Goal: Task Accomplishment & Management: Use online tool/utility

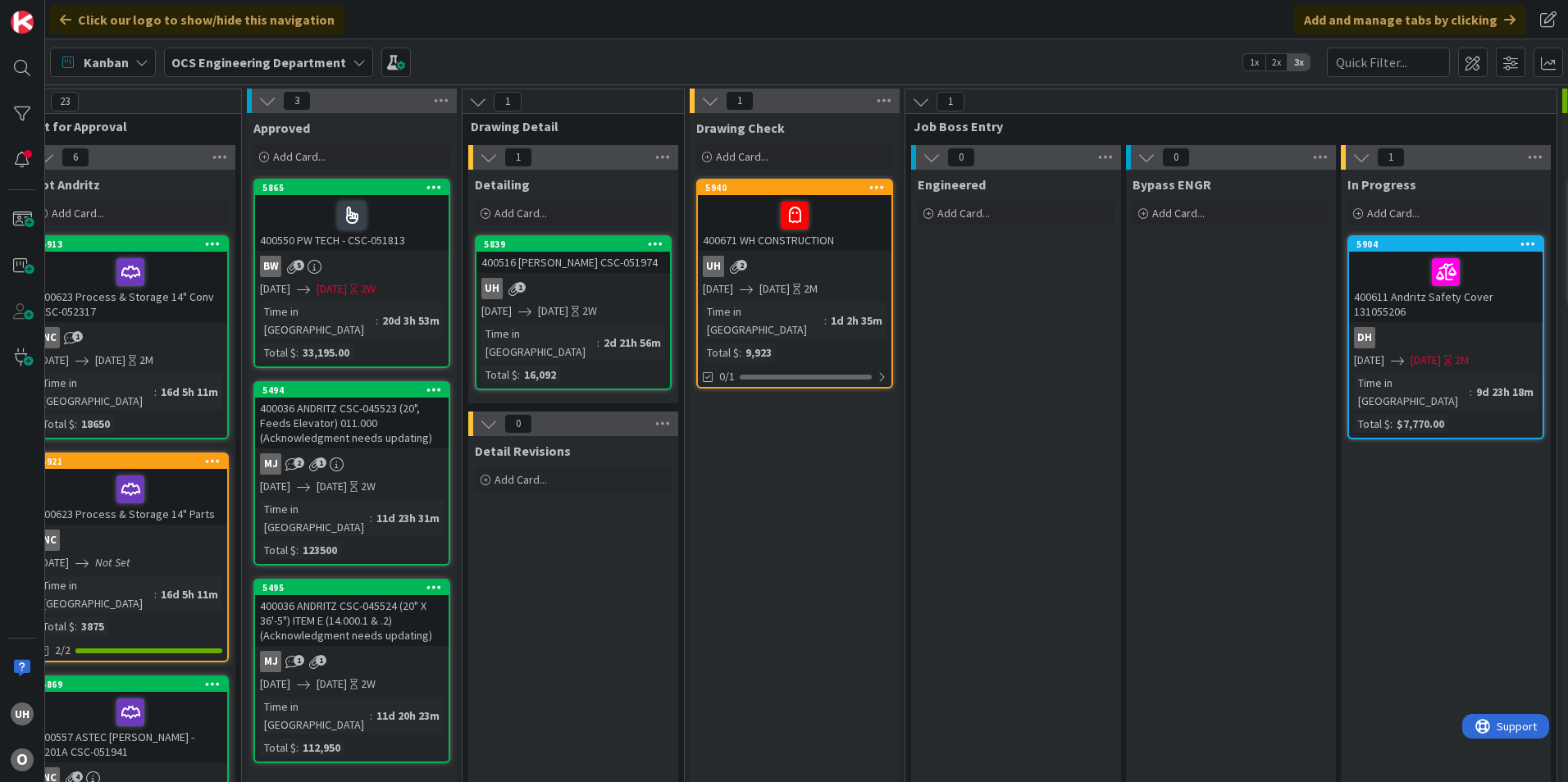
scroll to position [0, 1428]
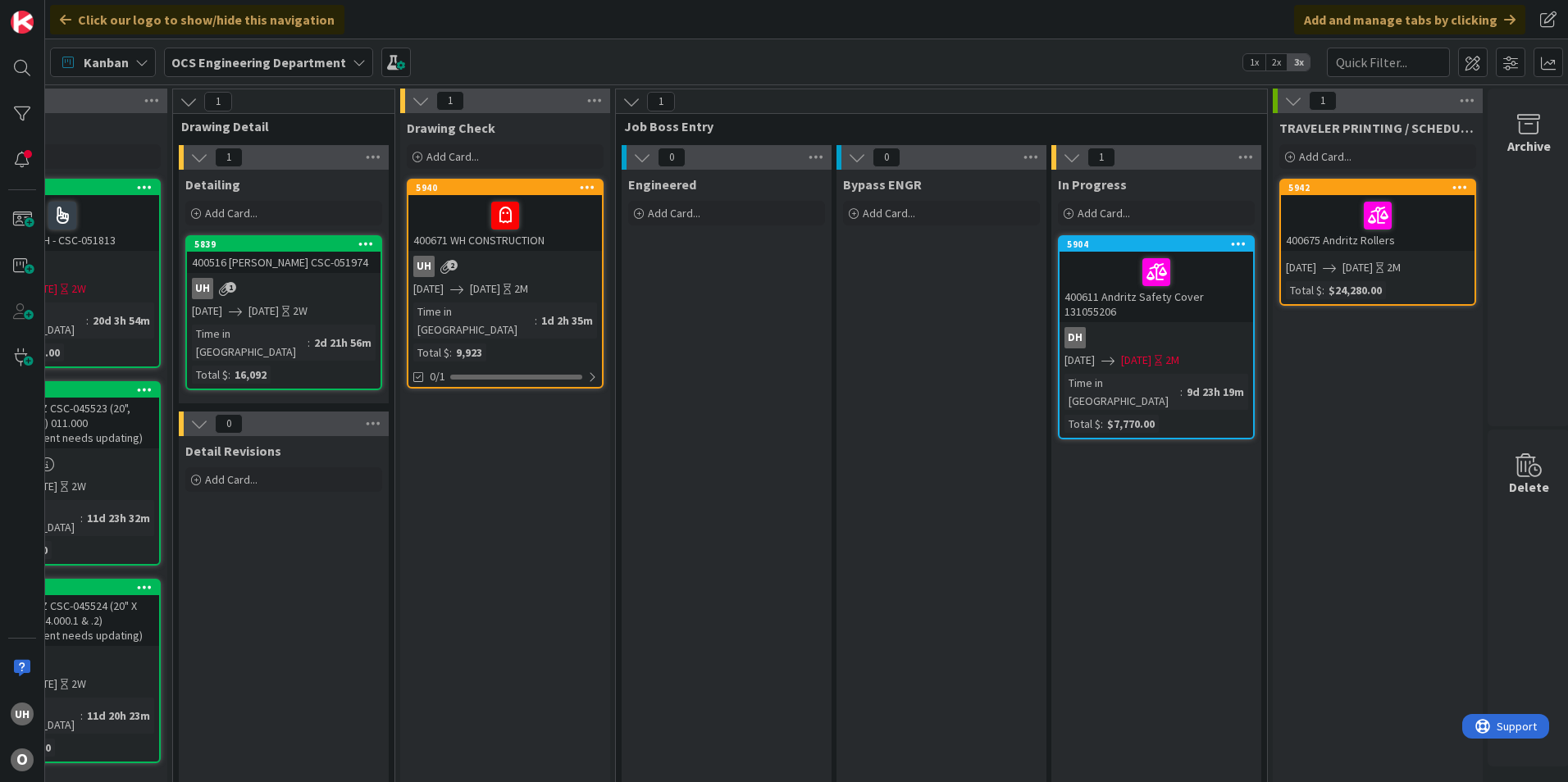
scroll to position [0, 1428]
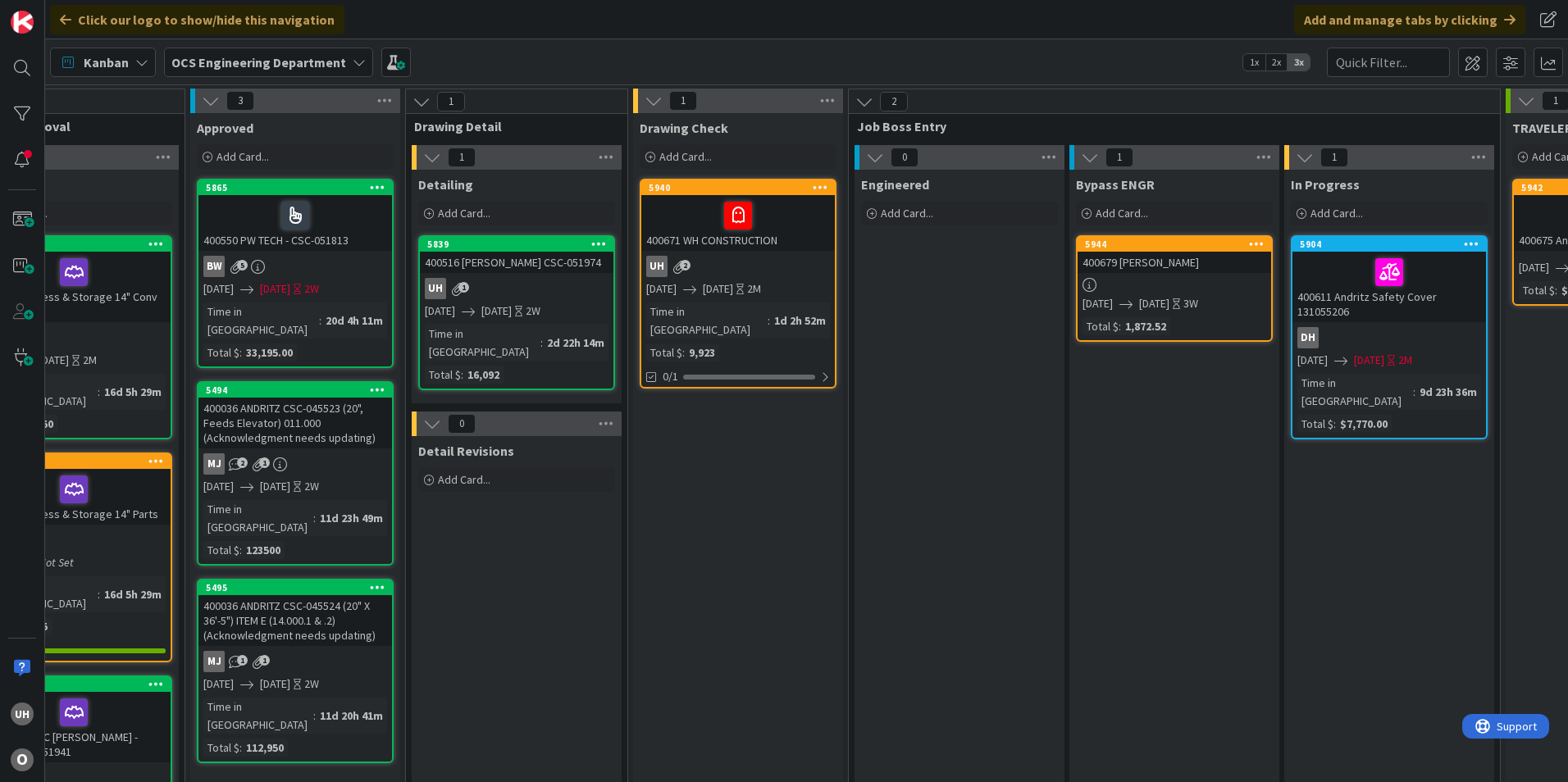
scroll to position [0, 1428]
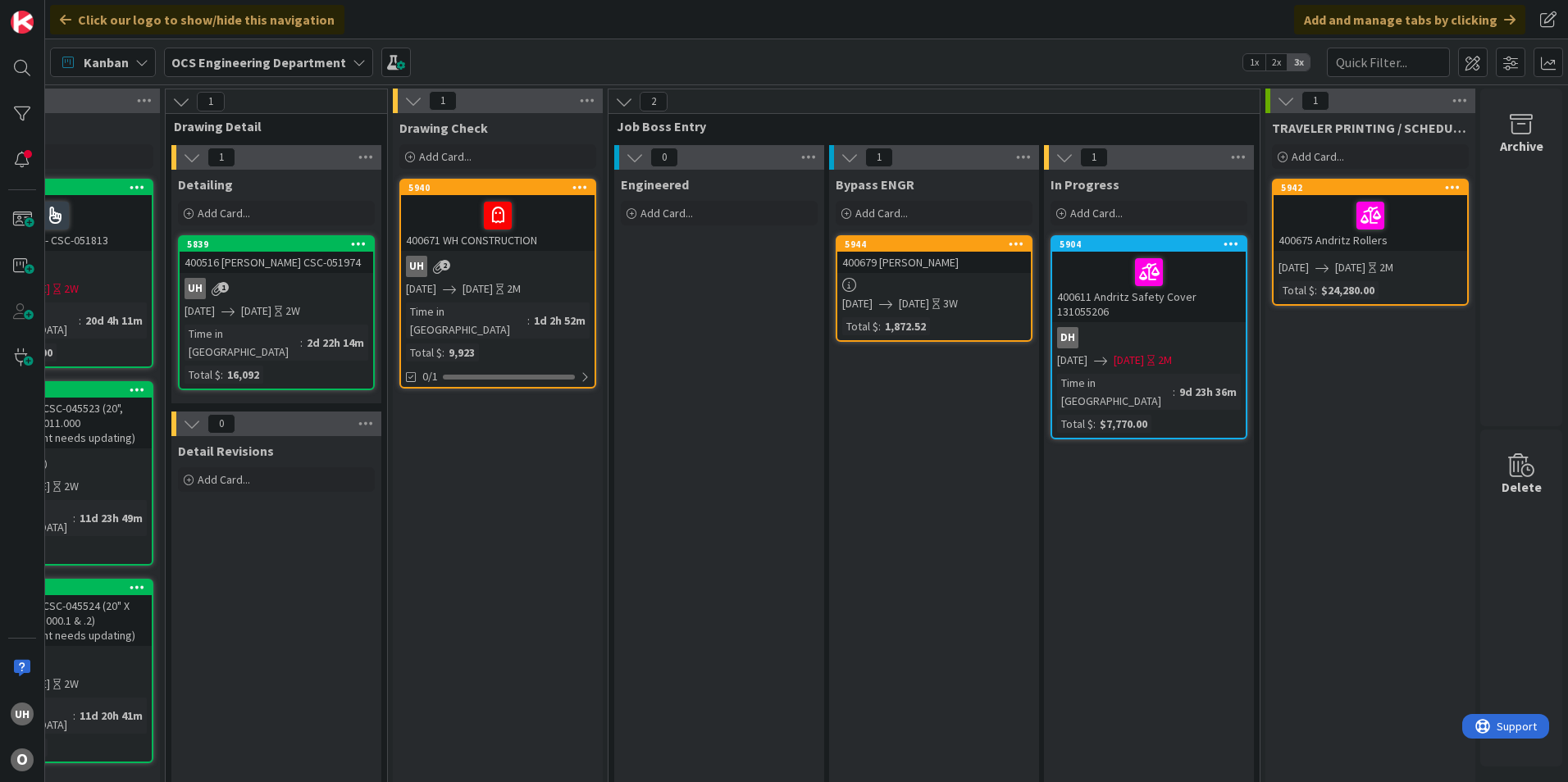
click at [521, 287] on div "2M" at bounding box center [513, 289] width 13 height 17
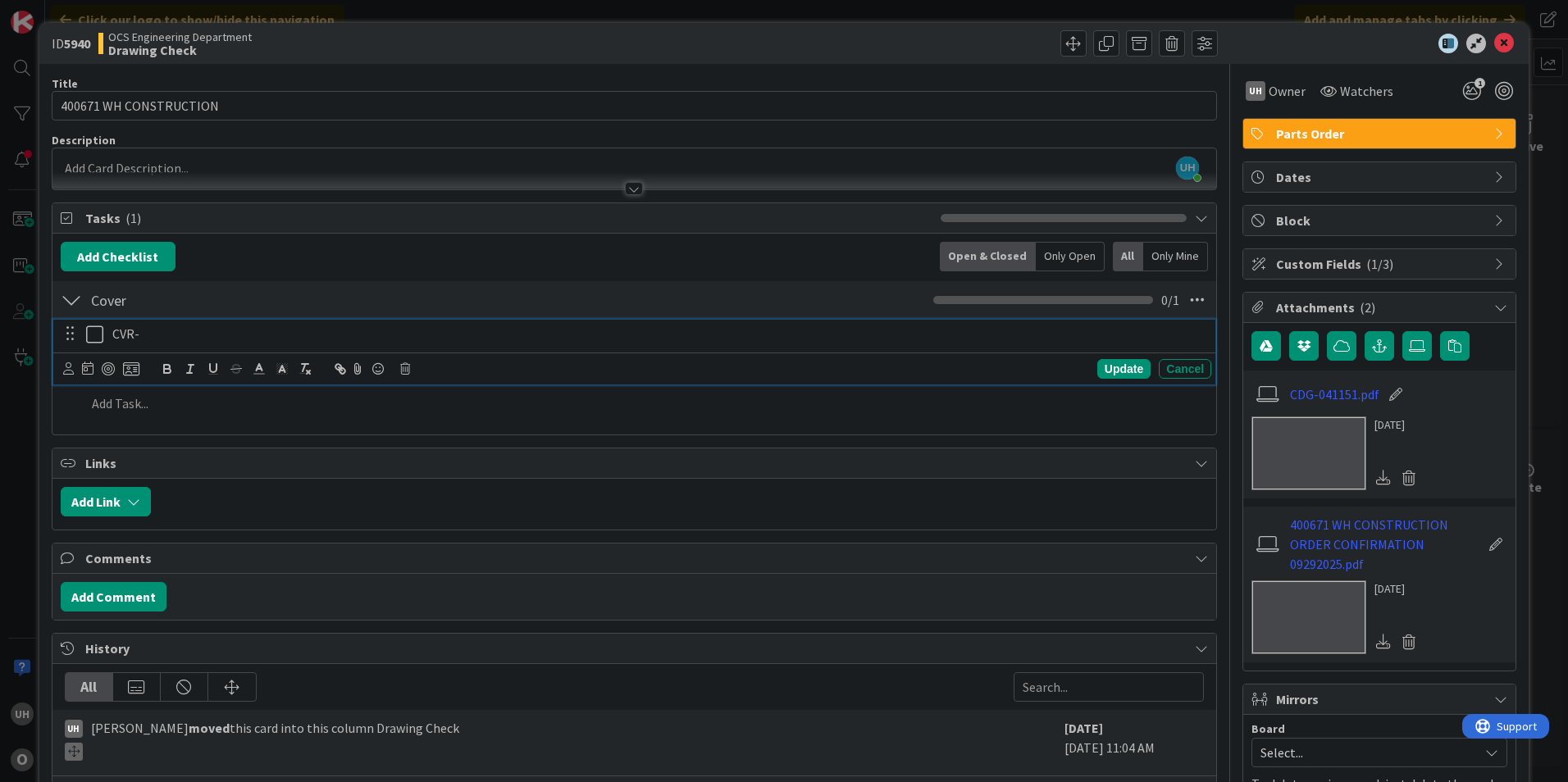
click at [169, 337] on p "CVR-" at bounding box center [659, 334] width 1092 height 19
click at [142, 333] on p "CVR-41957" at bounding box center [659, 334] width 1092 height 19
click at [141, 333] on p "CVR-41957" at bounding box center [659, 334] width 1092 height 19
click at [261, 329] on p "CVR-051957" at bounding box center [659, 334] width 1092 height 19
click at [99, 335] on icon at bounding box center [94, 334] width 17 height 19
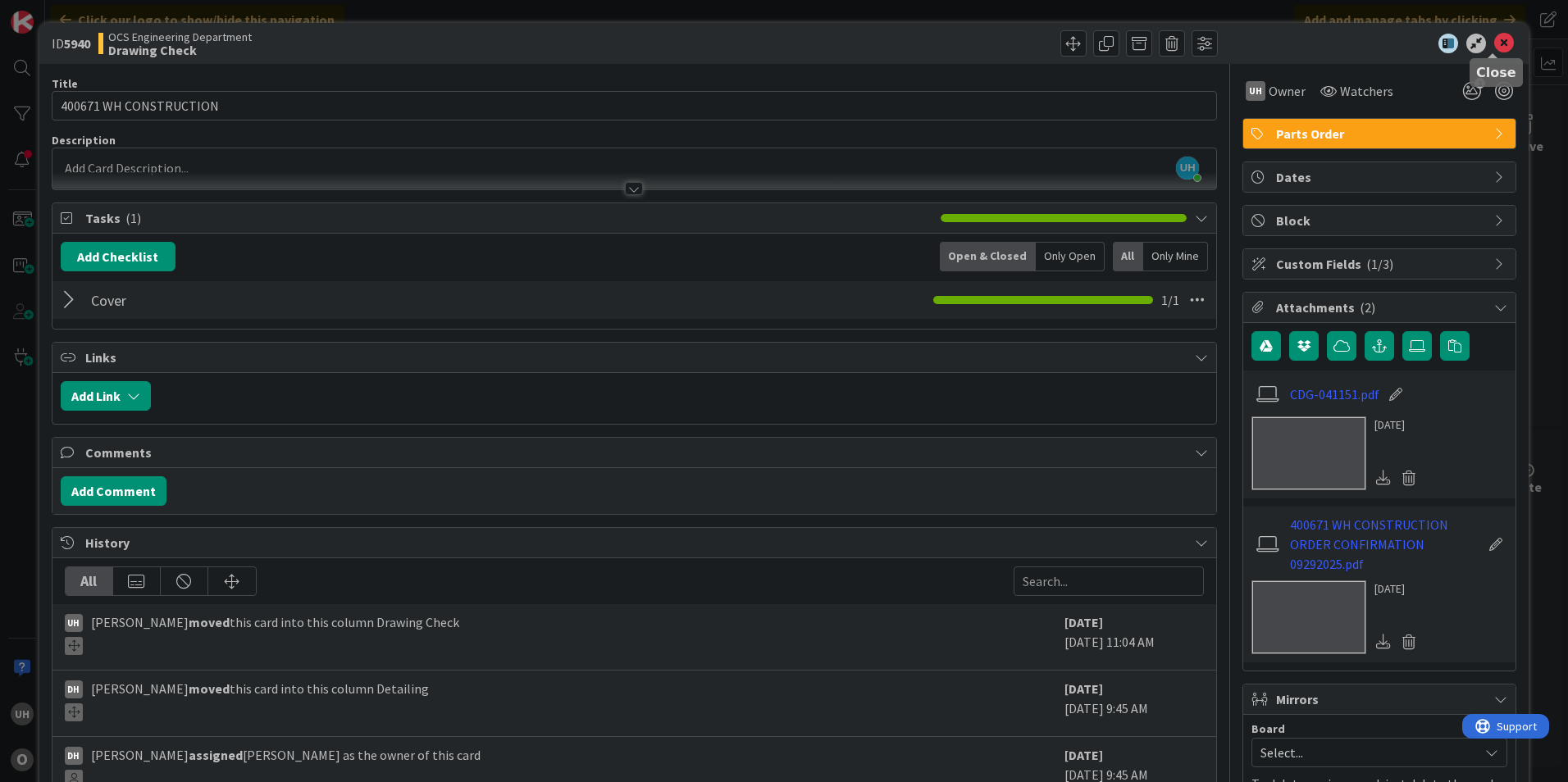
click at [1494, 43] on icon at bounding box center [1503, 43] width 19 height 19
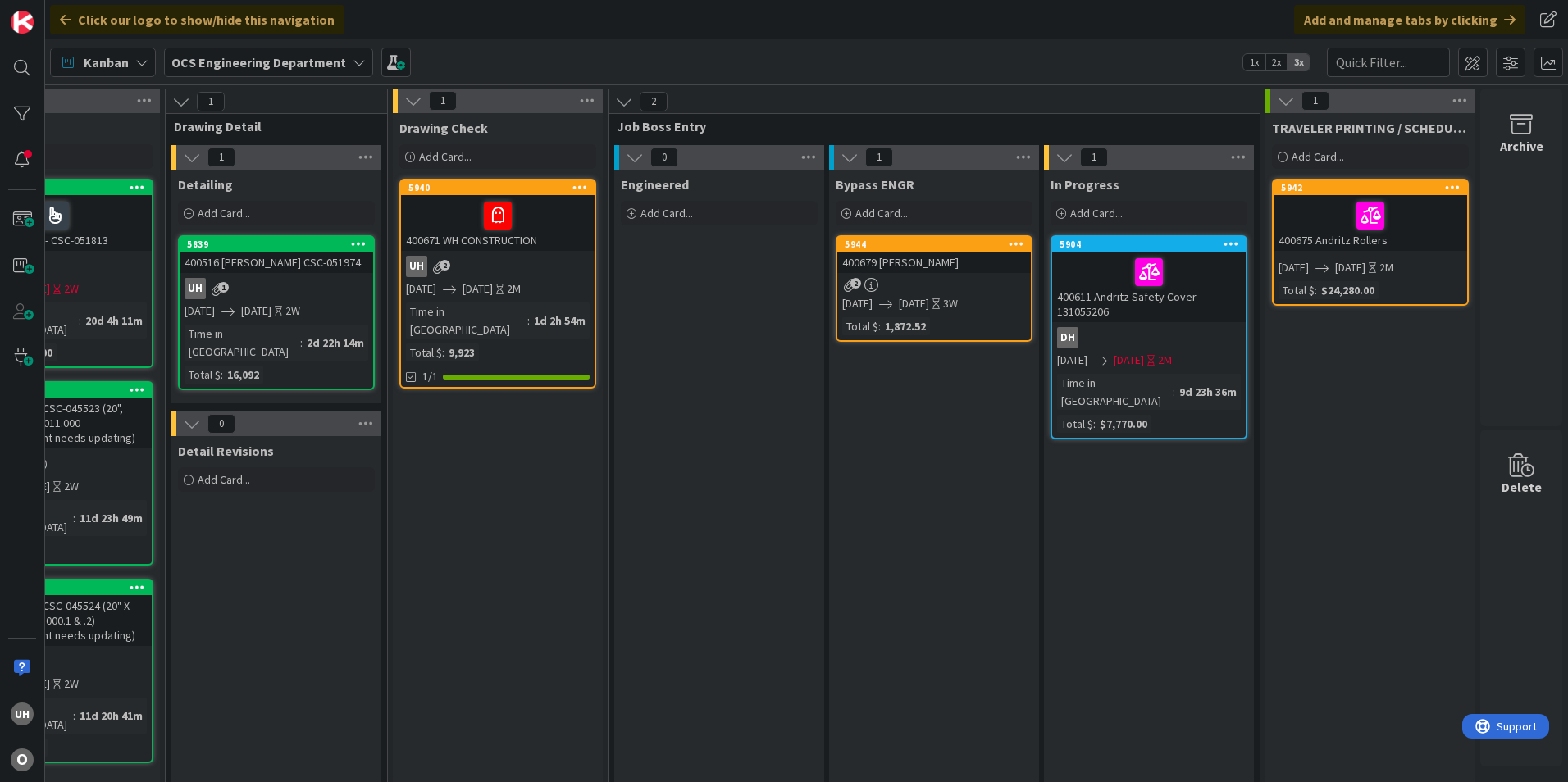
click at [532, 262] on div "uh 2" at bounding box center [497, 267] width 194 height 21
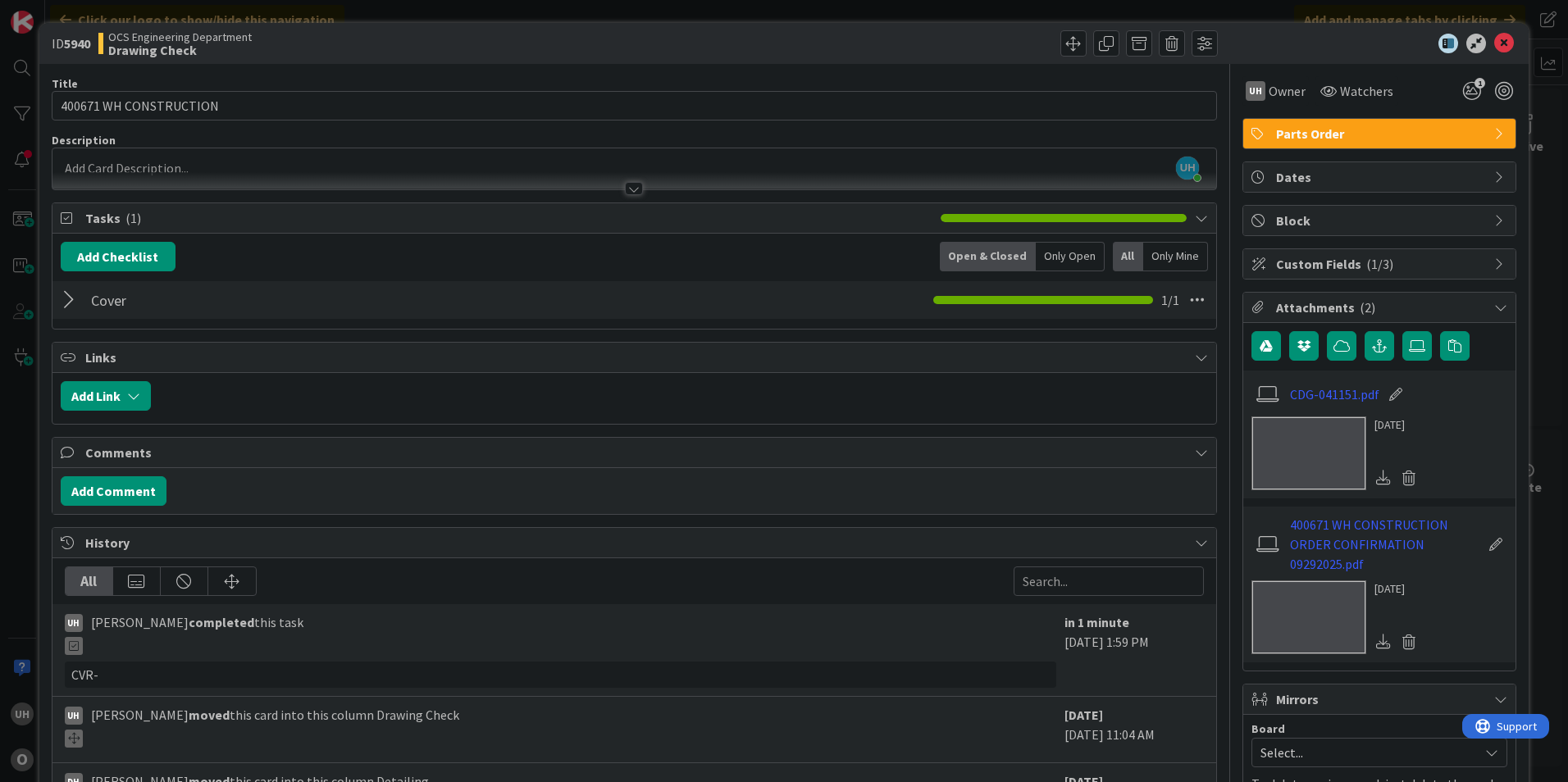
click at [64, 300] on div at bounding box center [71, 300] width 21 height 30
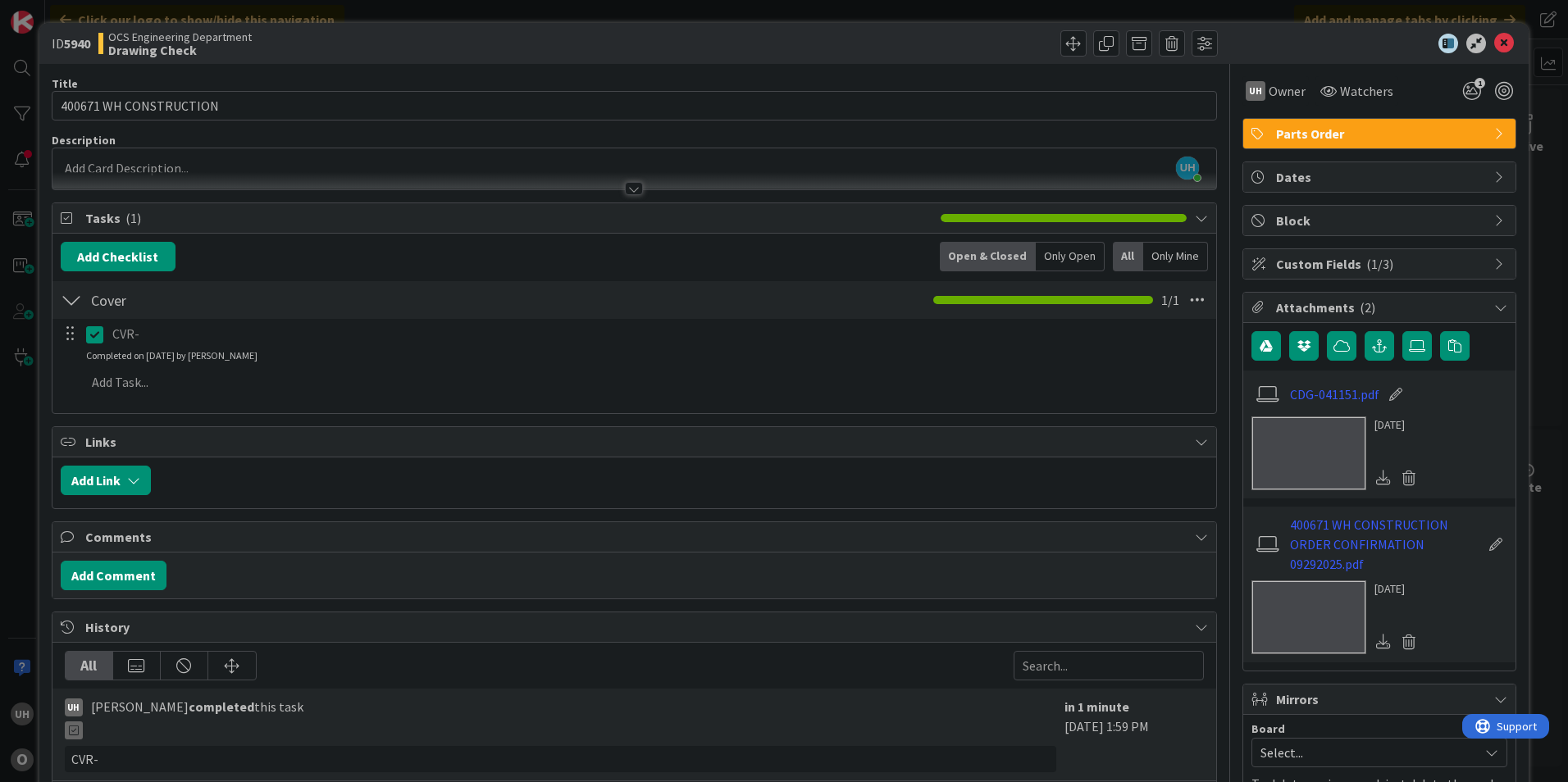
click at [163, 334] on p "CVR-" at bounding box center [659, 334] width 1092 height 19
click at [142, 336] on p "CVR-" at bounding box center [659, 334] width 1092 height 19
click at [146, 328] on p "CVR-" at bounding box center [659, 334] width 1092 height 19
click at [96, 338] on icon at bounding box center [94, 334] width 17 height 19
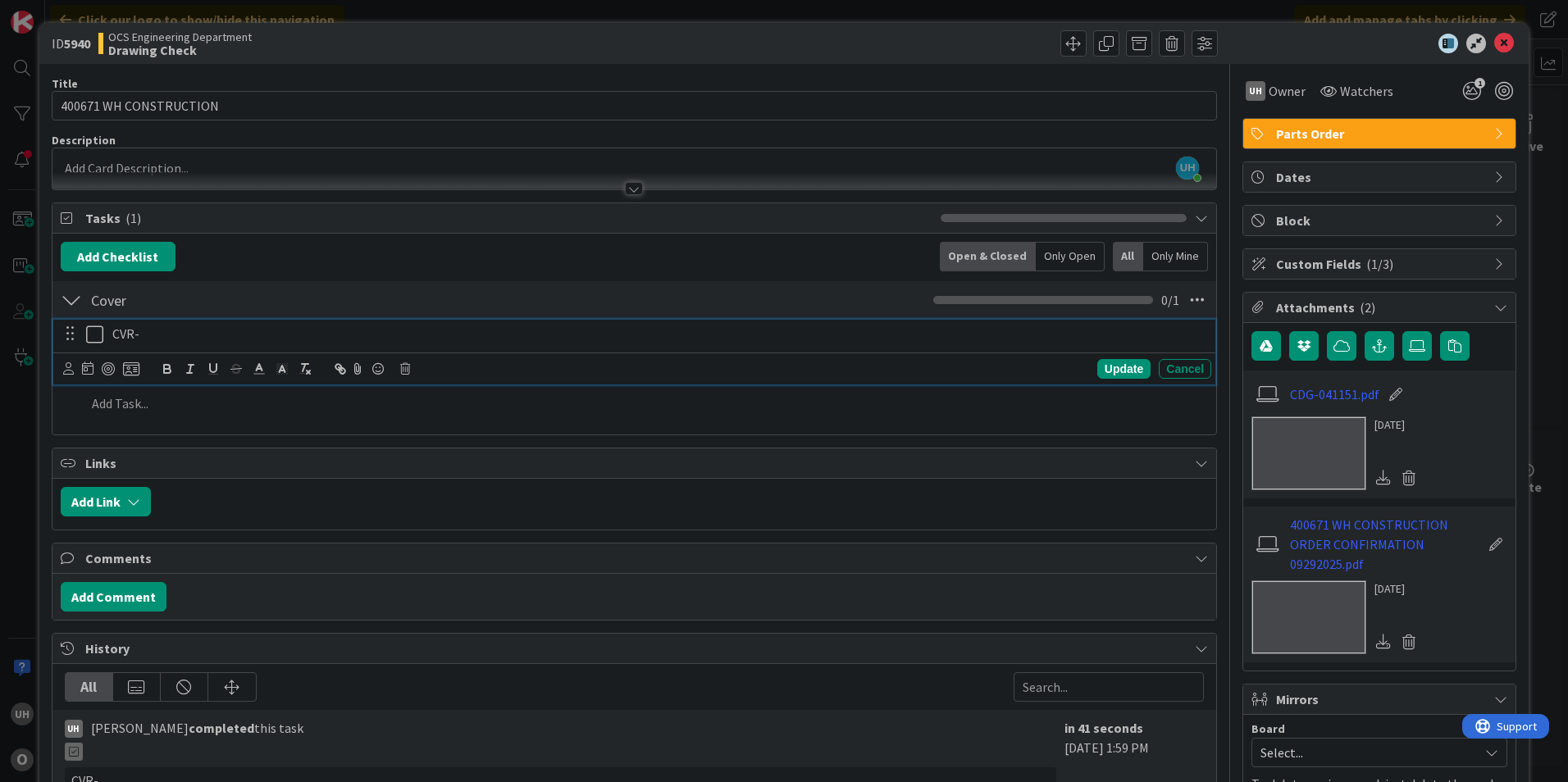
click at [156, 339] on p "CVR-" at bounding box center [659, 334] width 1092 height 19
click at [1113, 366] on div "Update" at bounding box center [1123, 369] width 53 height 19
click at [93, 338] on icon at bounding box center [94, 334] width 17 height 19
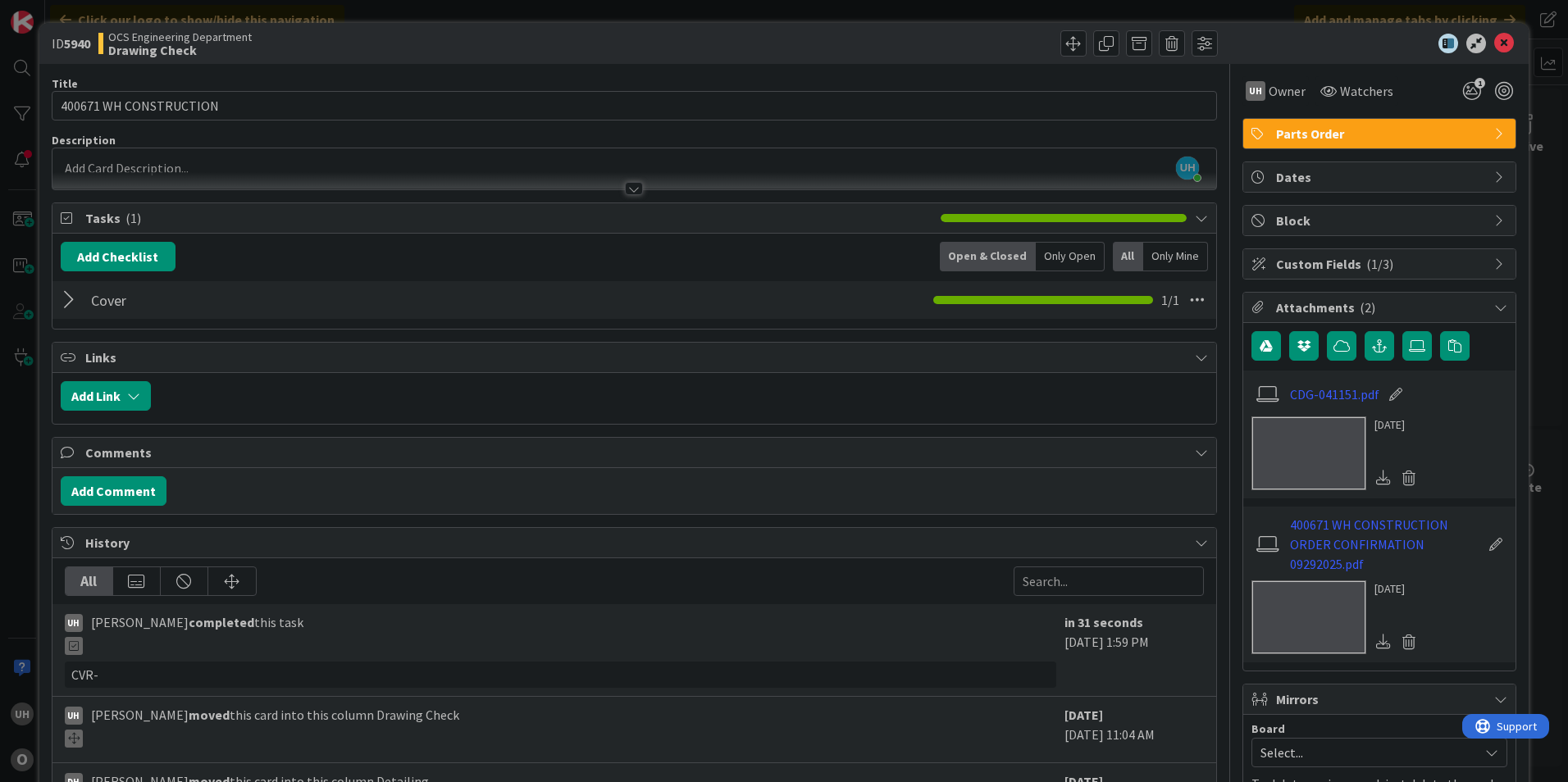
click at [74, 300] on div at bounding box center [71, 300] width 21 height 30
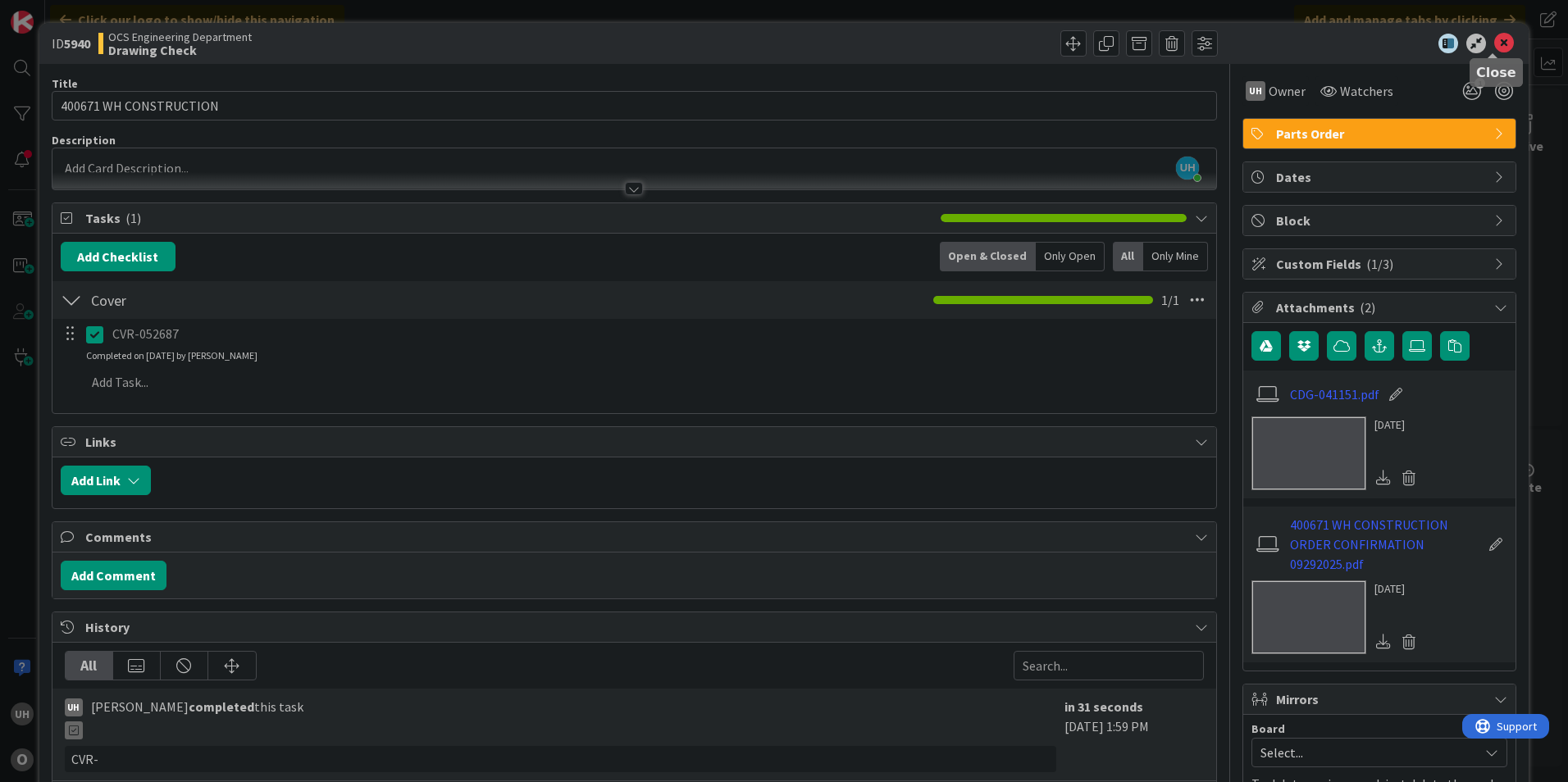
click at [1494, 47] on icon at bounding box center [1503, 43] width 19 height 19
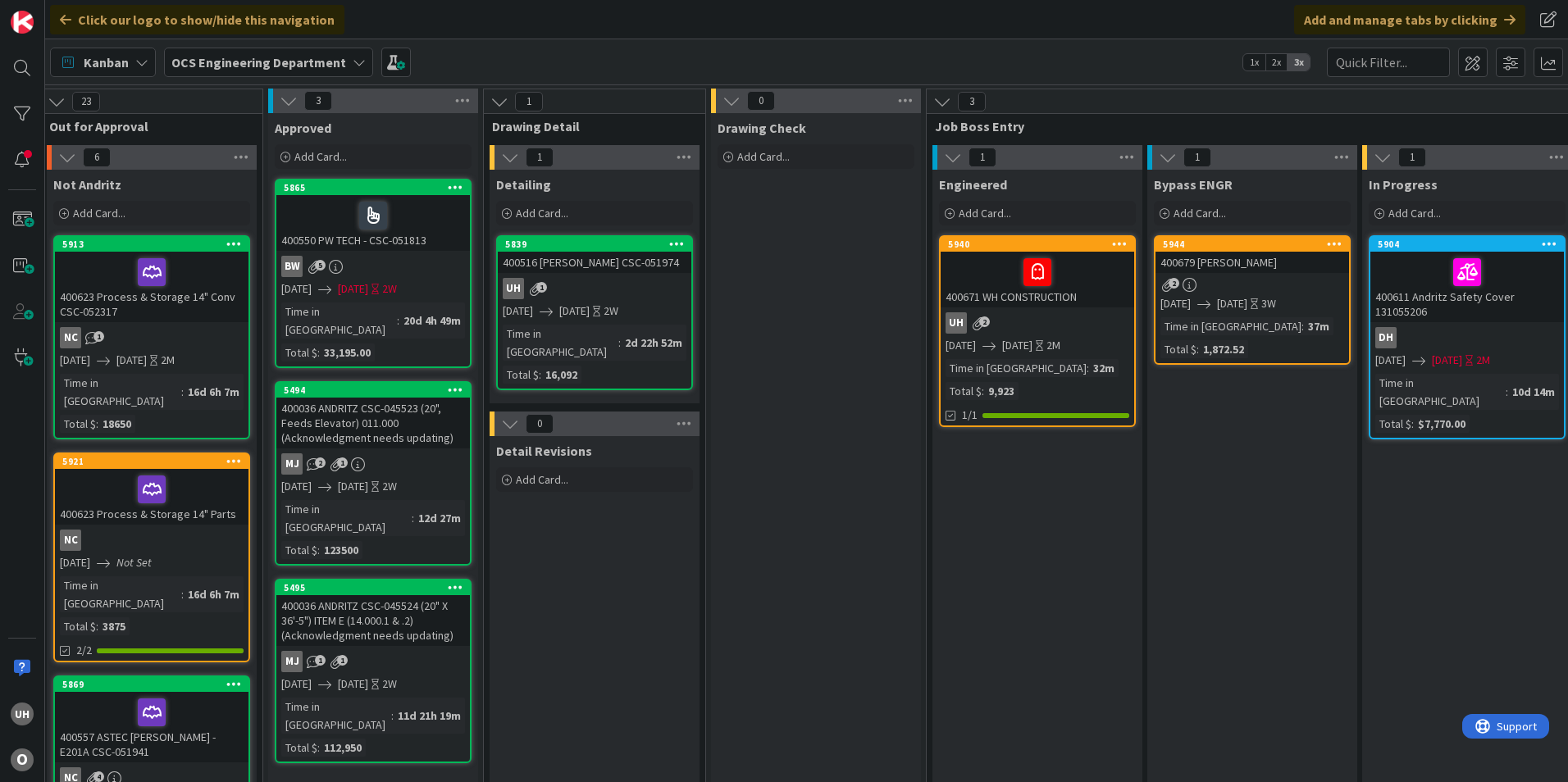
scroll to position [0, 1428]
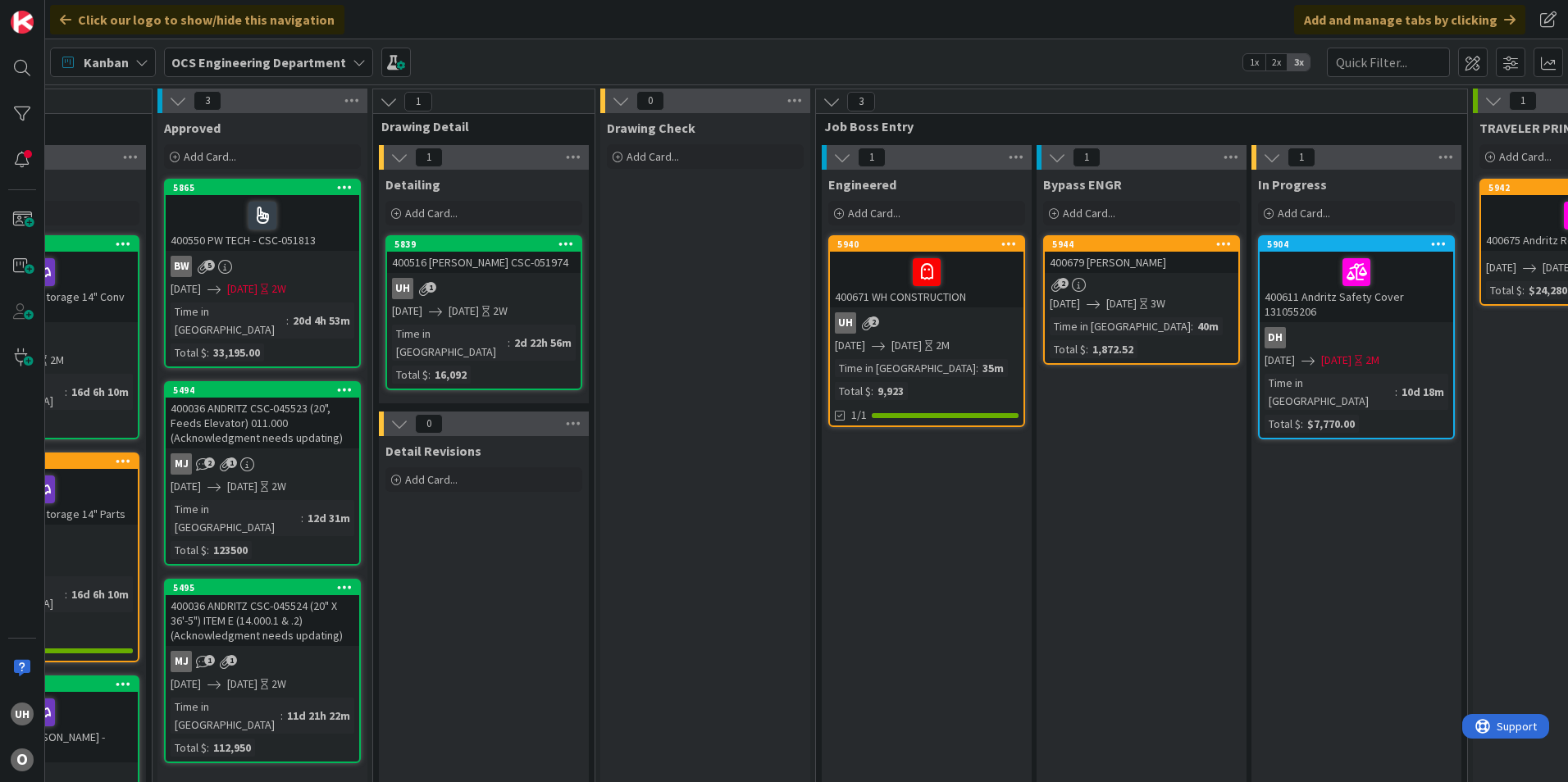
click at [1121, 287] on div "2" at bounding box center [1141, 285] width 194 height 13
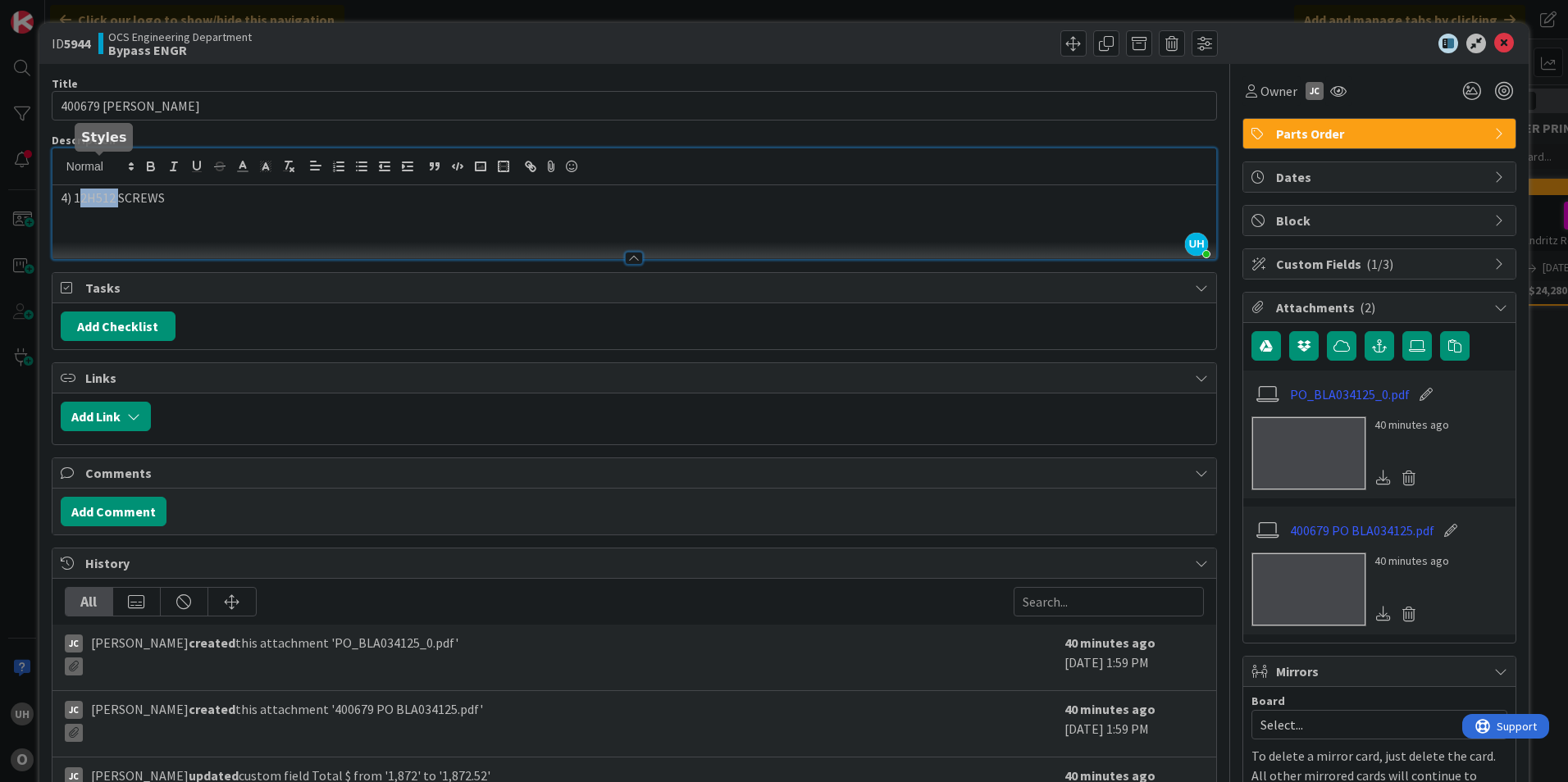
drag, startPoint x: 77, startPoint y: 168, endPoint x: 119, endPoint y: 191, distance: 47.9
click at [119, 191] on p "4) 12H512 SCREWS" at bounding box center [634, 198] width 1147 height 19
click at [102, 196] on p "4) 12H512 SCREWS" at bounding box center [634, 198] width 1147 height 19
drag, startPoint x: 80, startPoint y: 198, endPoint x: 111, endPoint y: 200, distance: 31.1
click at [111, 200] on p "4) 12H512 SCREWS" at bounding box center [634, 198] width 1147 height 19
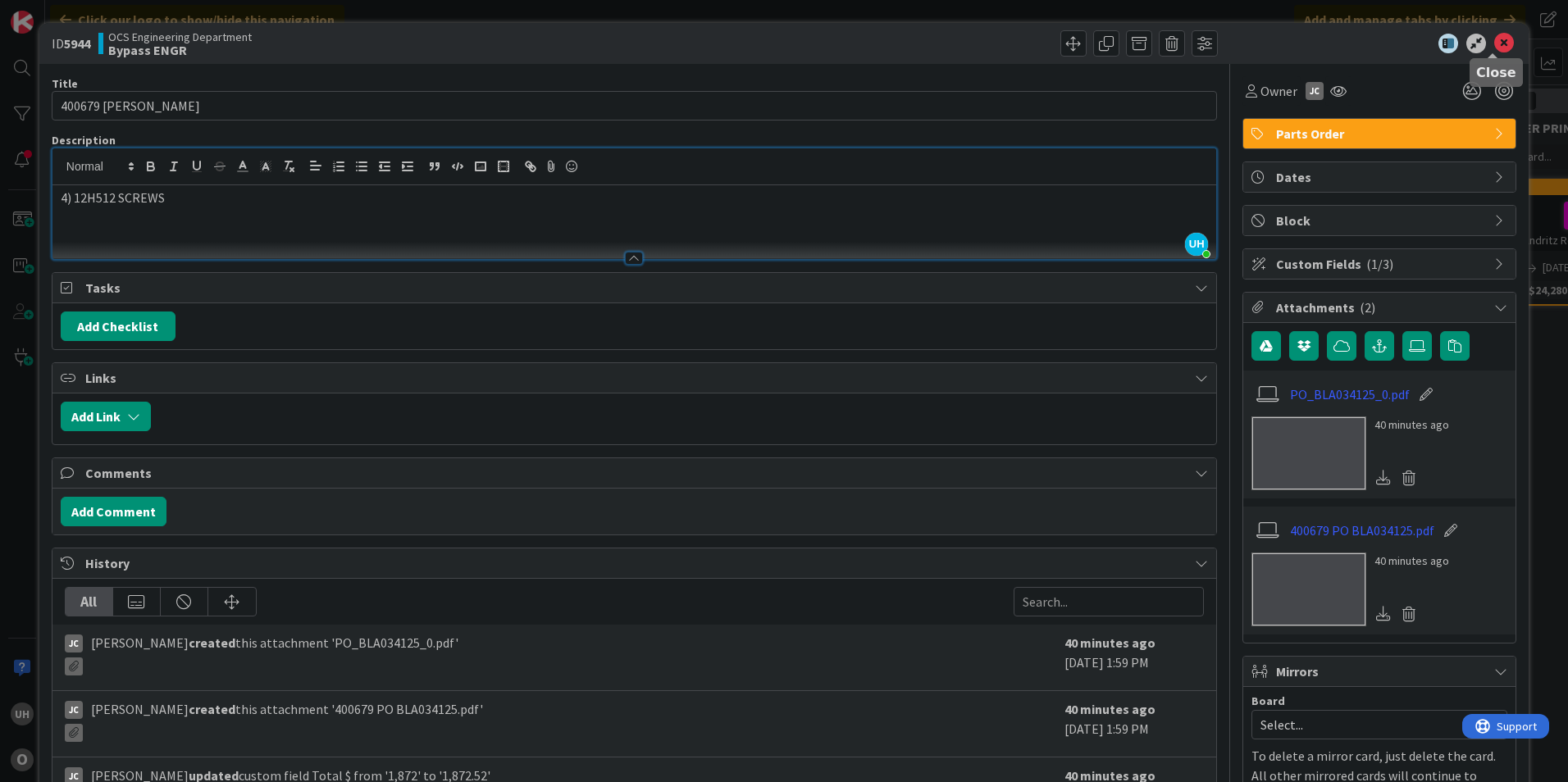
click at [1494, 44] on icon at bounding box center [1503, 43] width 19 height 19
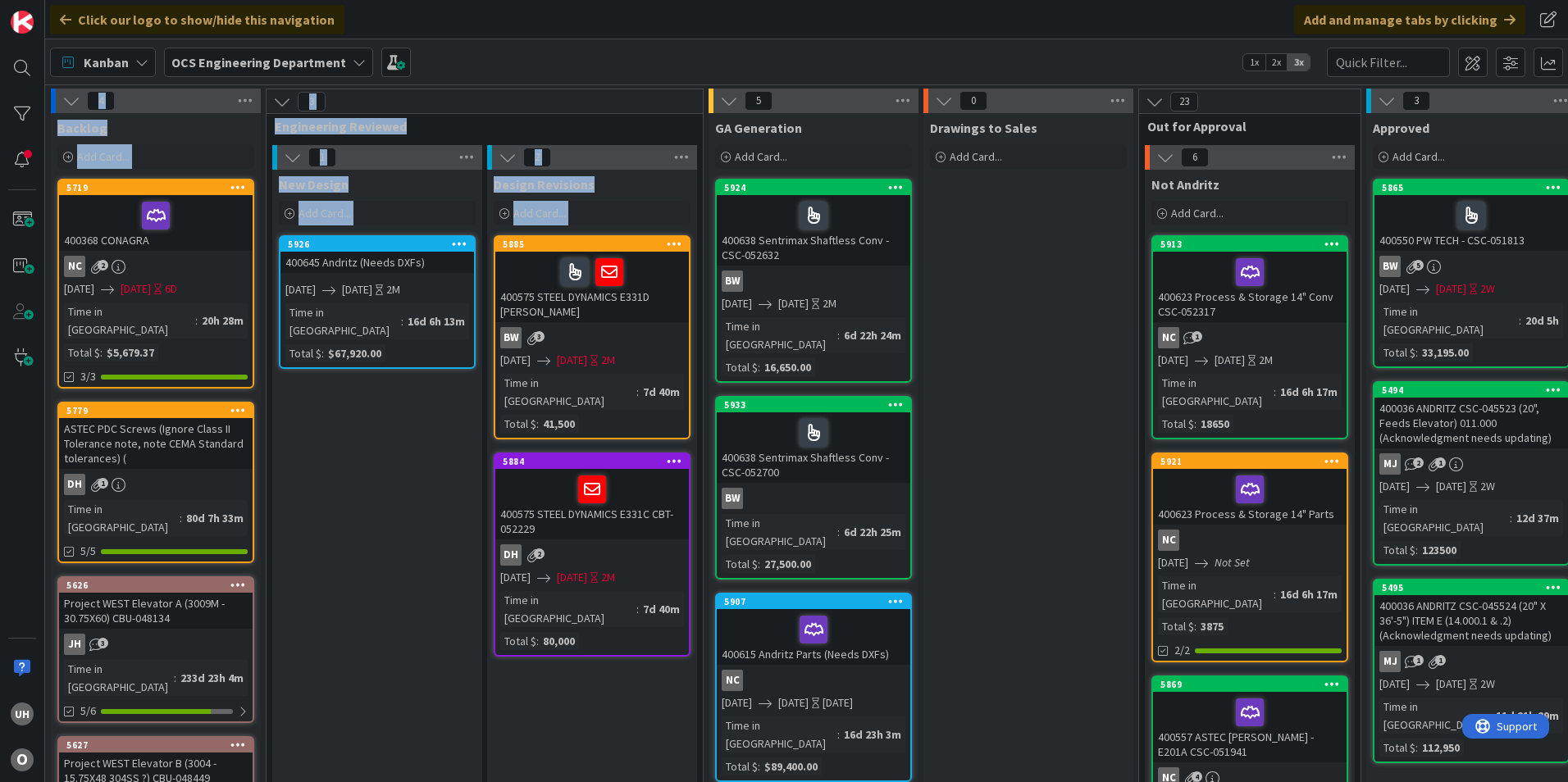
drag, startPoint x: 499, startPoint y: 768, endPoint x: 1040, endPoint y: 789, distance: 541.4
click at [1040, 781] on html "uh O Click our logo to show/hide this navigation Add and manage tabs by clickin…" at bounding box center [784, 391] width 1568 height 782
drag, startPoint x: 1040, startPoint y: 789, endPoint x: 567, endPoint y: 731, distance: 476.5
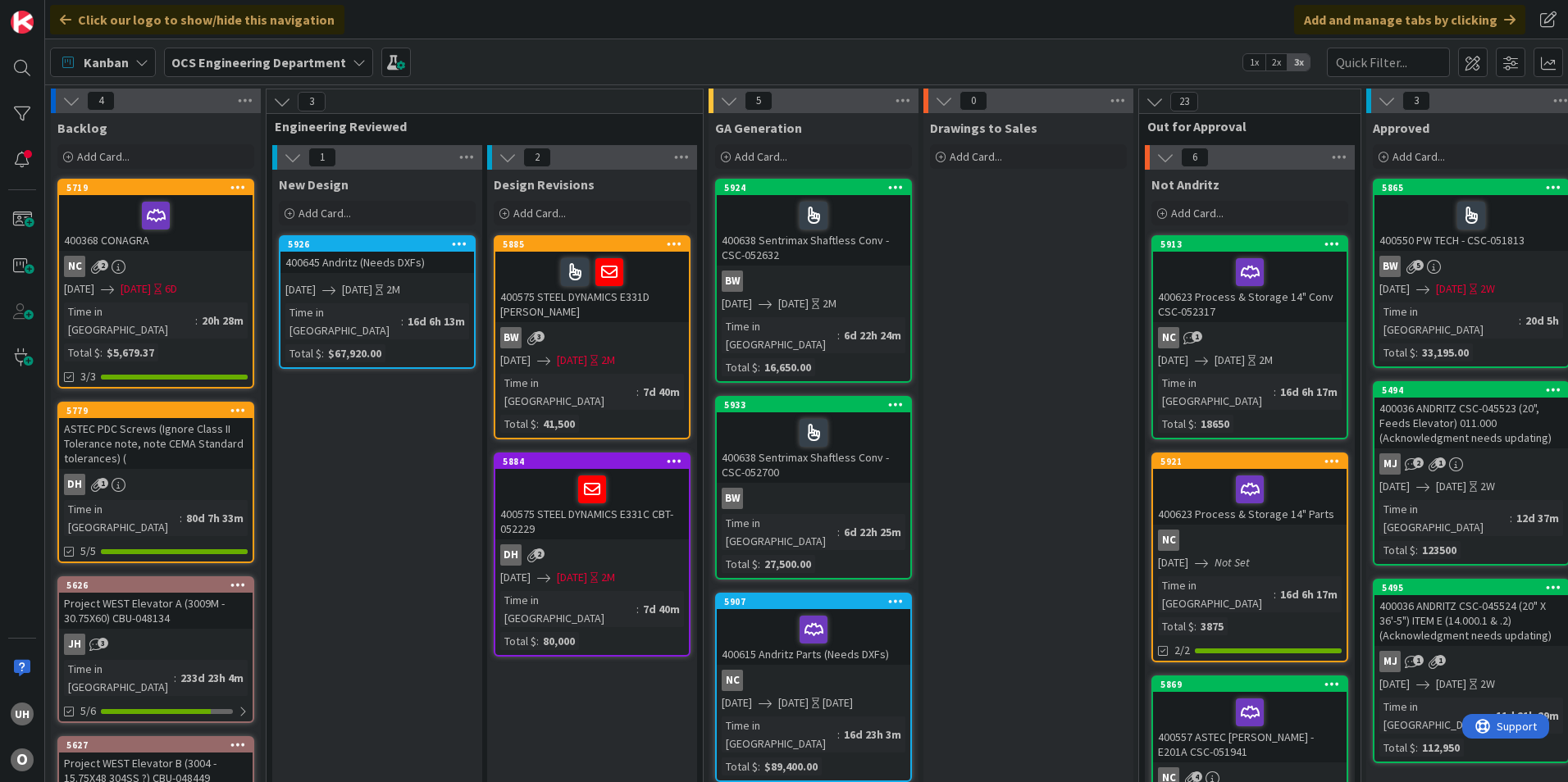
scroll to position [0, 1428]
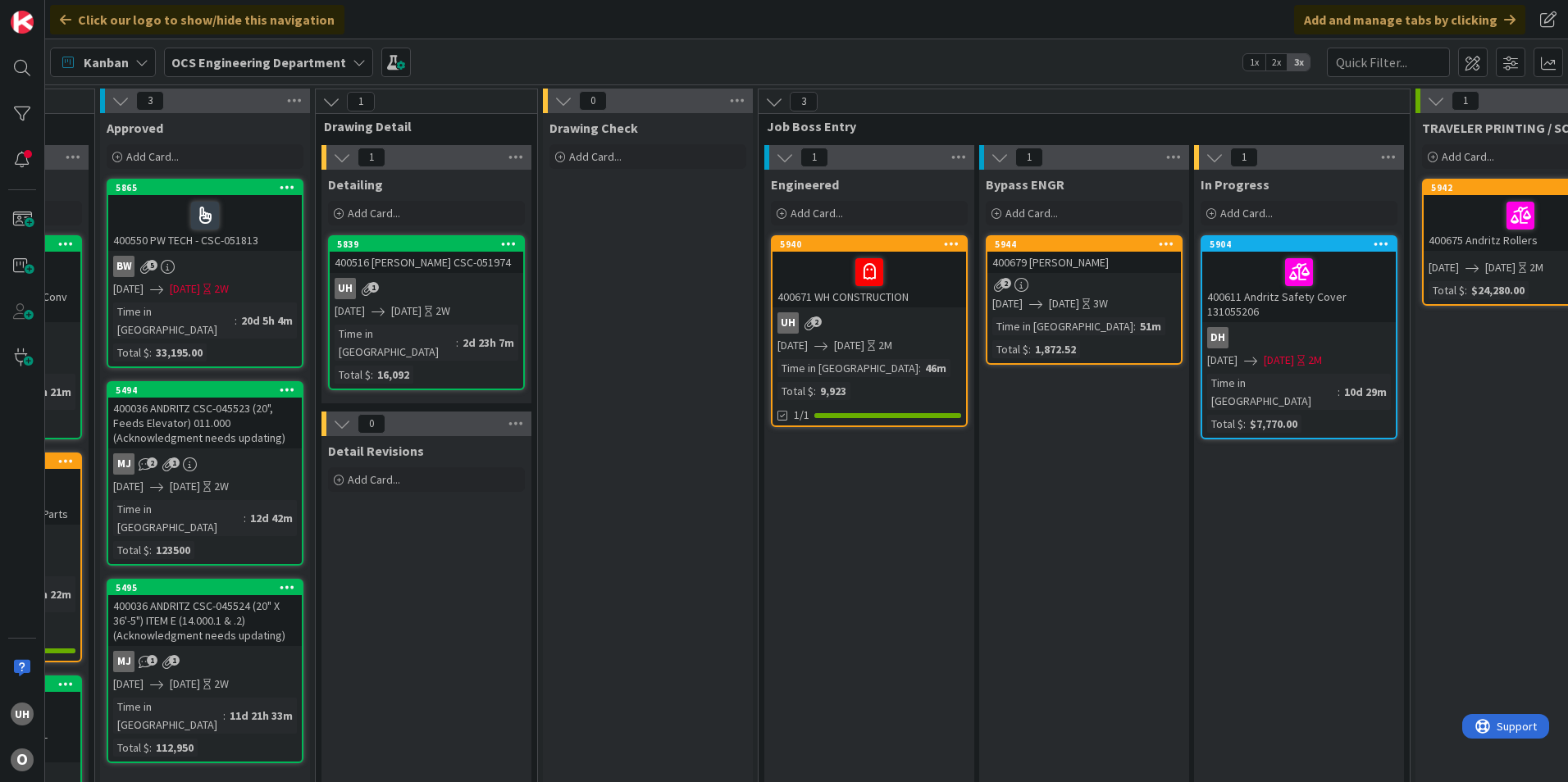
scroll to position [0, 1428]
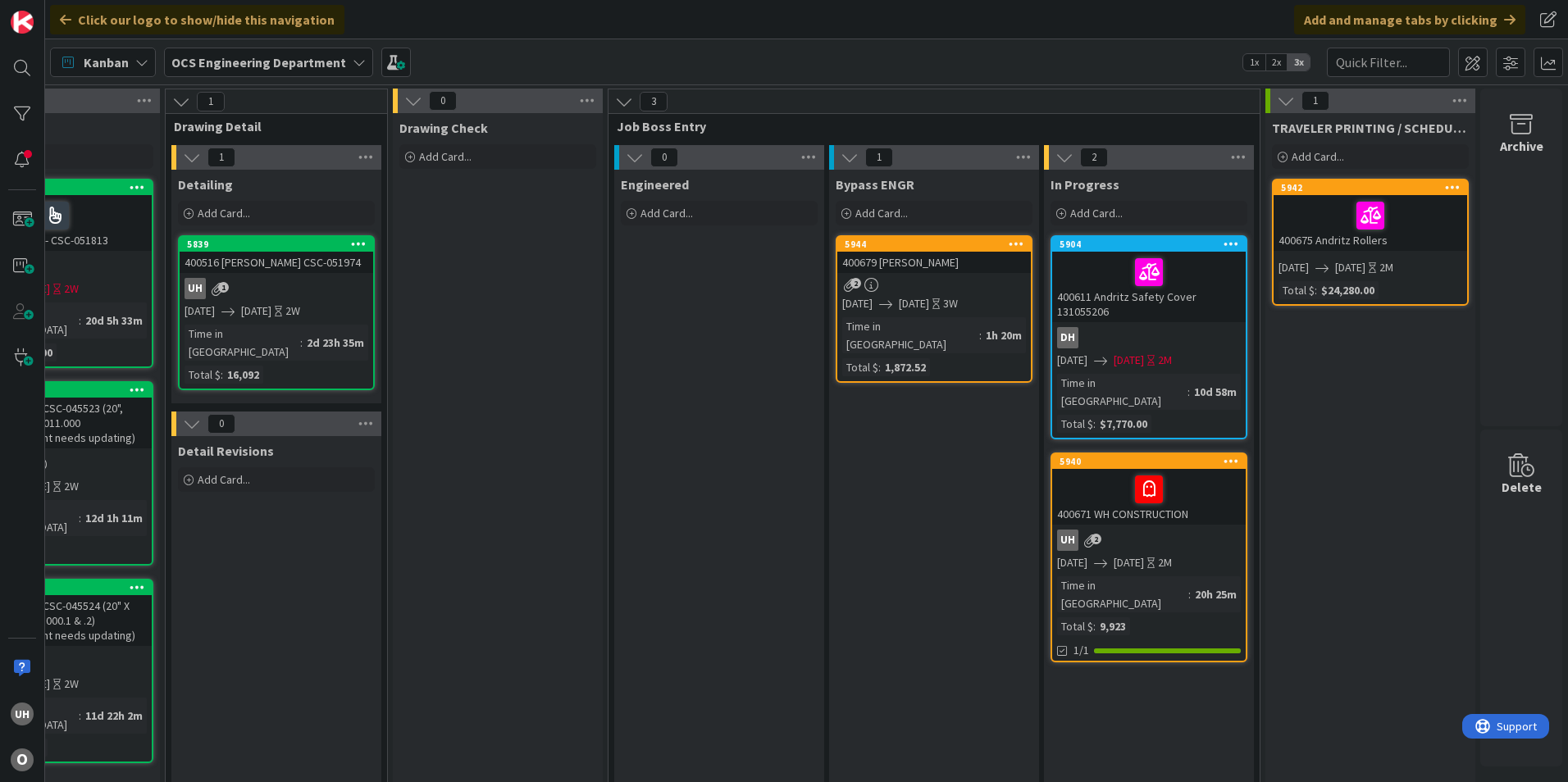
click at [941, 272] on div "400679 [PERSON_NAME]" at bounding box center [933, 262] width 194 height 21
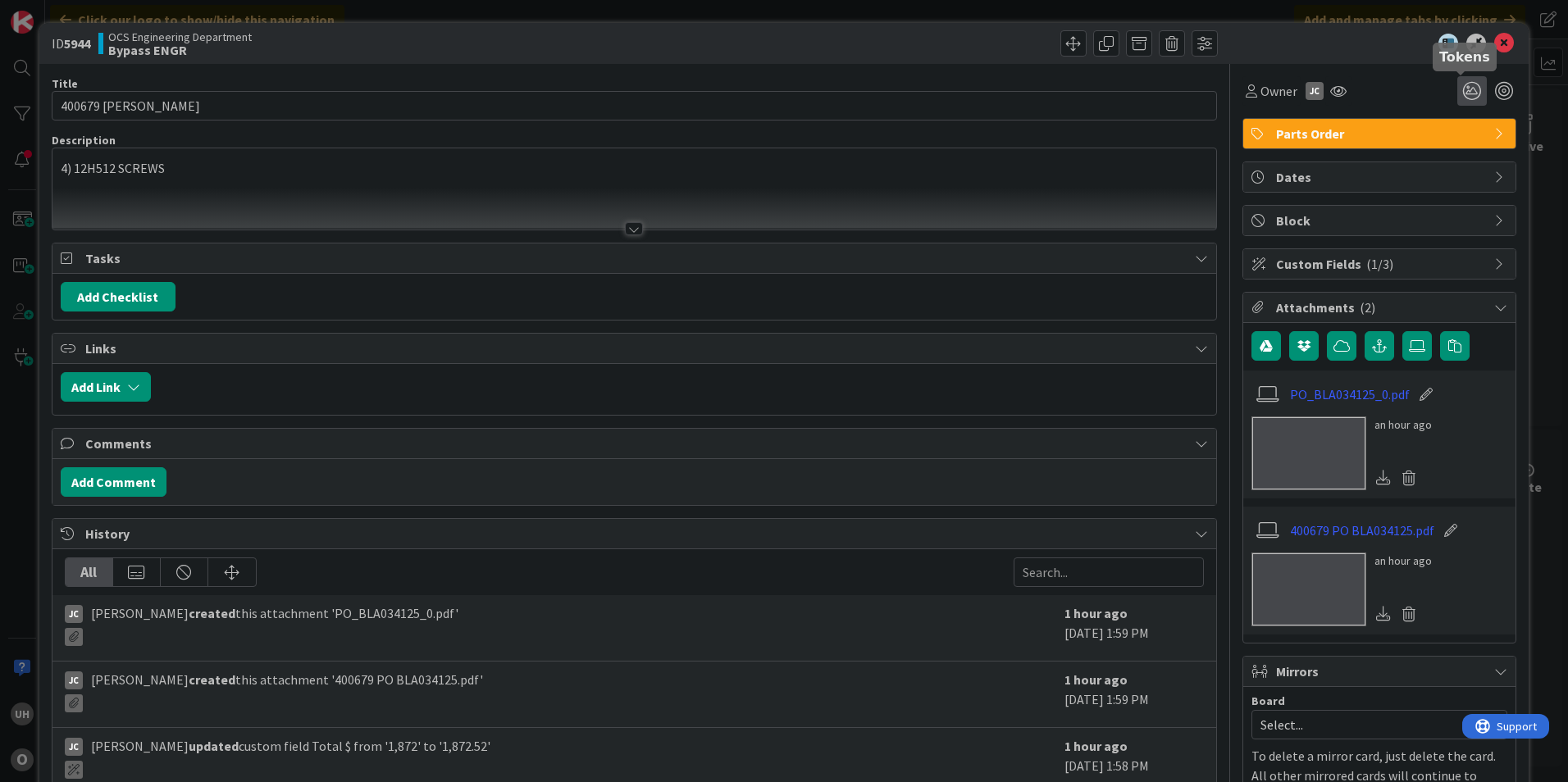
click at [1457, 91] on icon at bounding box center [1472, 91] width 30 height 30
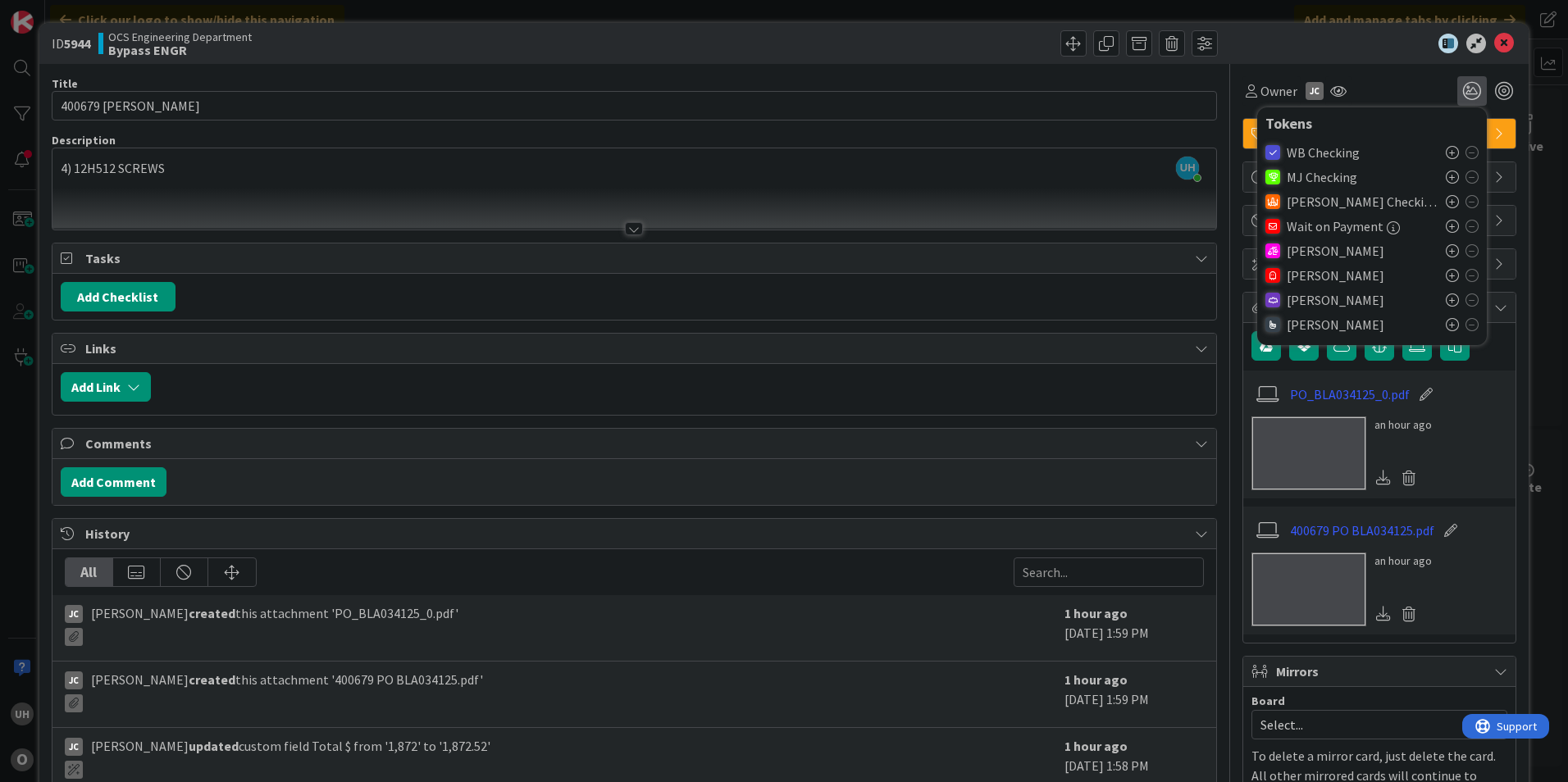
click at [1446, 273] on icon at bounding box center [1452, 275] width 13 height 13
click at [1494, 41] on icon at bounding box center [1503, 43] width 19 height 19
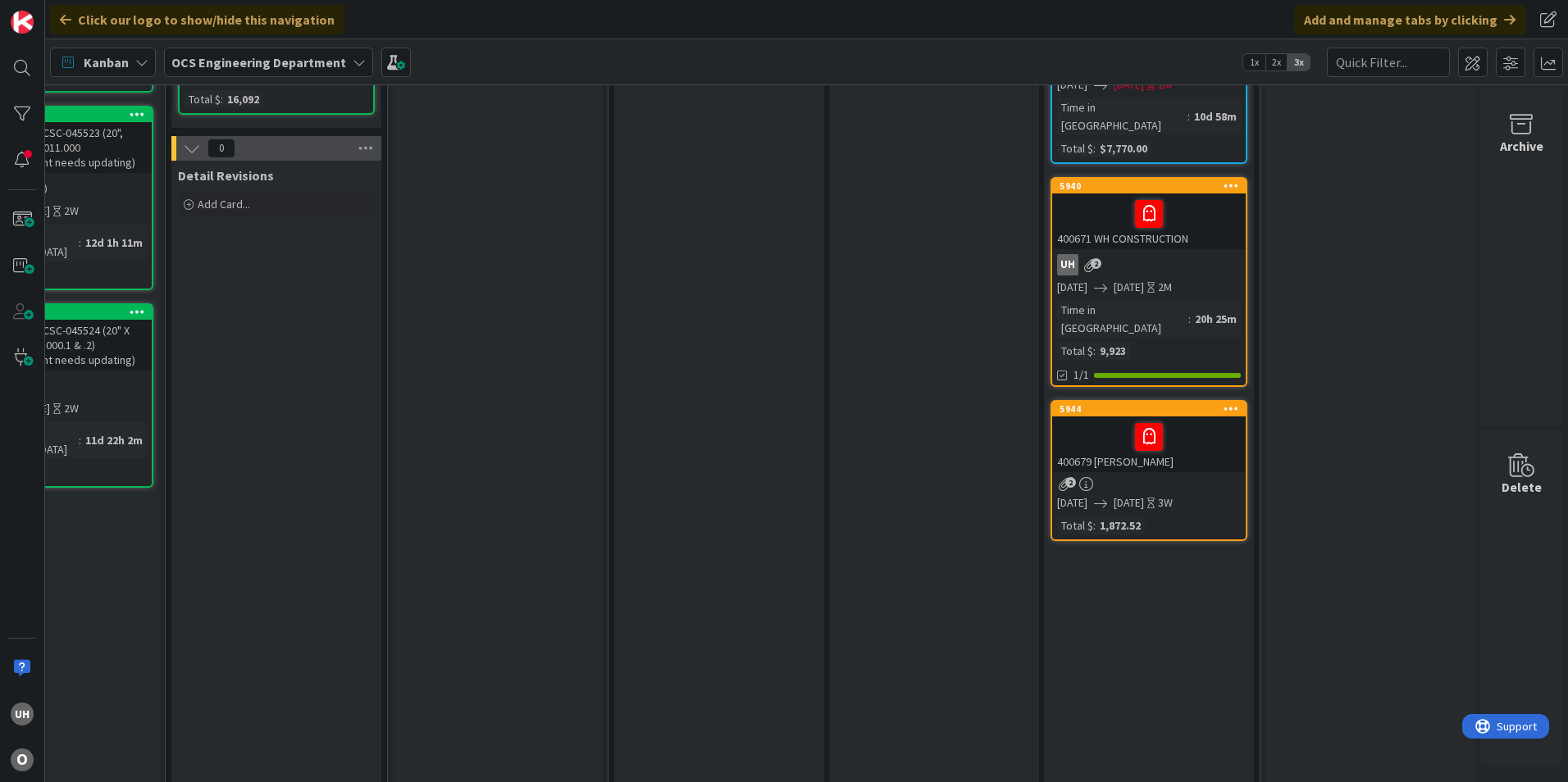
scroll to position [246, 1428]
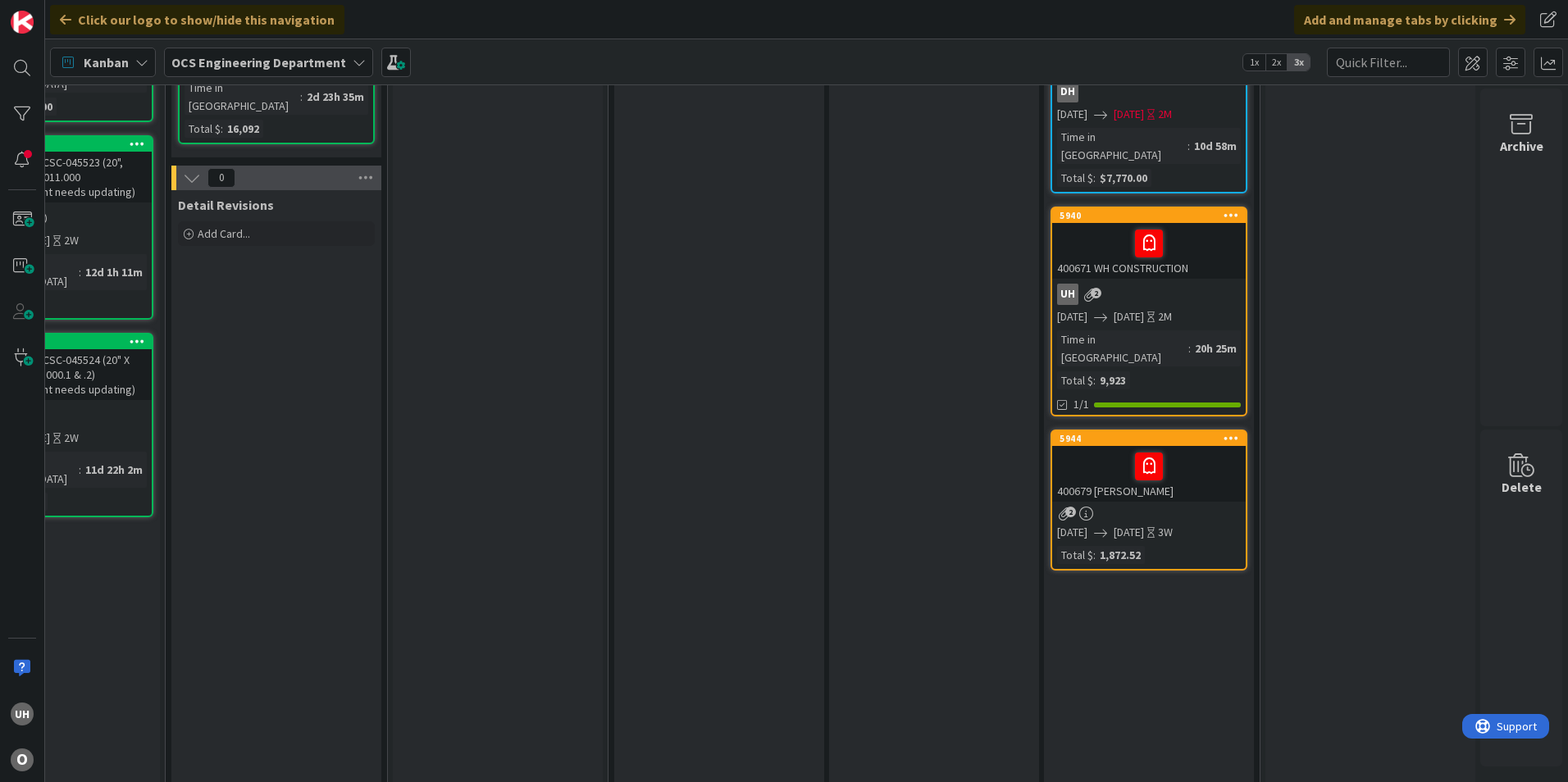
click at [1131, 284] on div "uh 2" at bounding box center [1148, 295] width 194 height 21
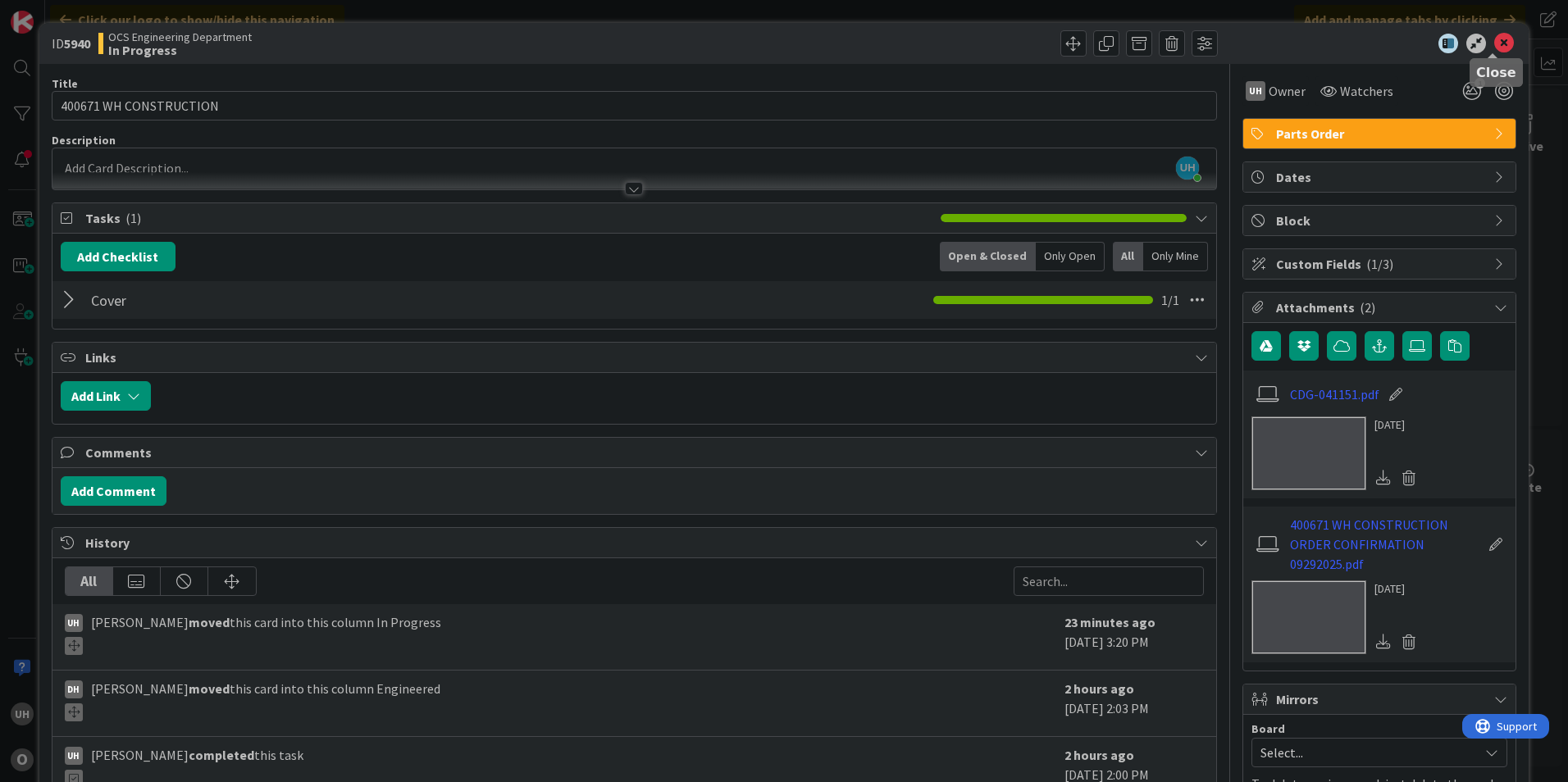
click at [1494, 39] on icon at bounding box center [1503, 43] width 19 height 19
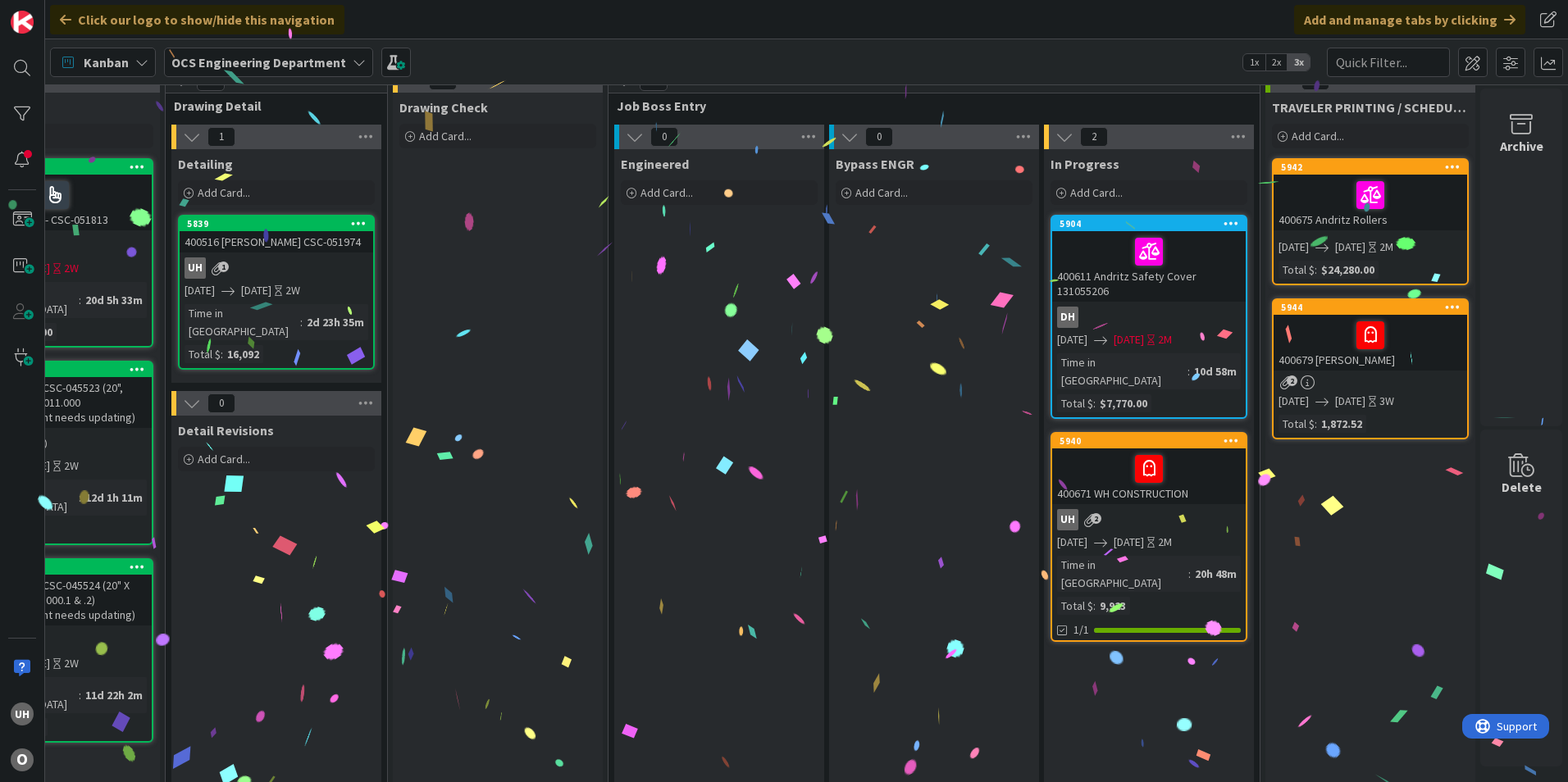
scroll to position [0, 1428]
